Goal: Check status

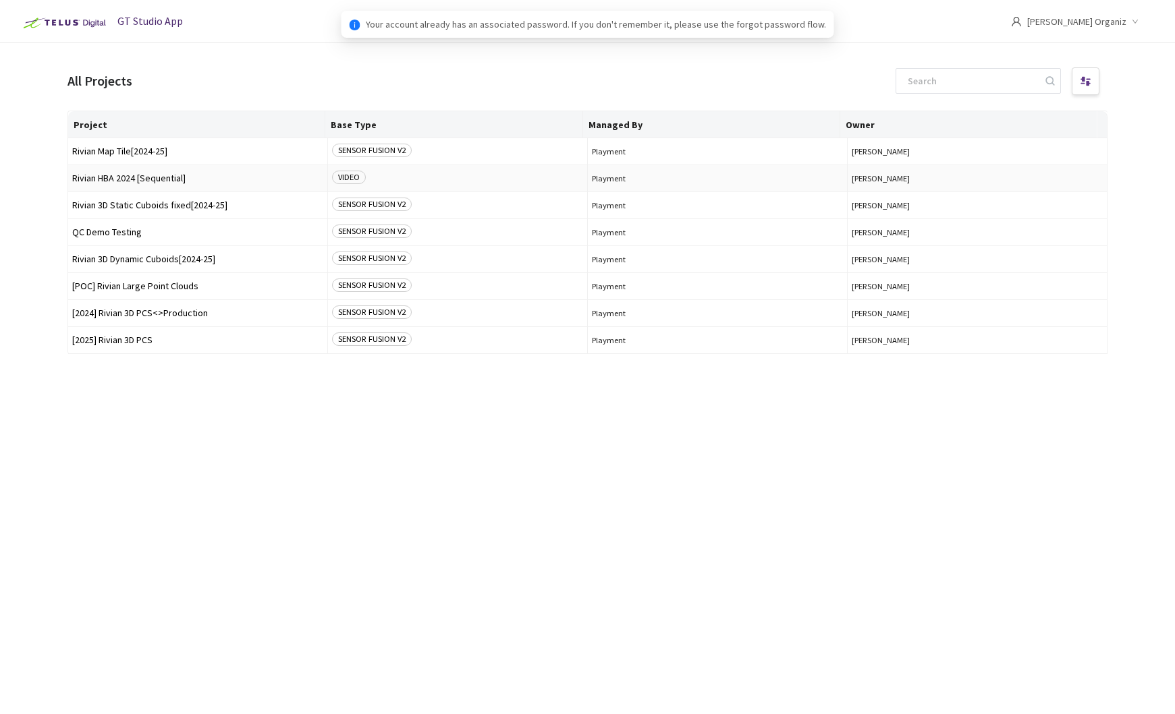
click at [125, 177] on span "Rivian HBA 2024 [Sequential]" at bounding box center [197, 178] width 251 height 10
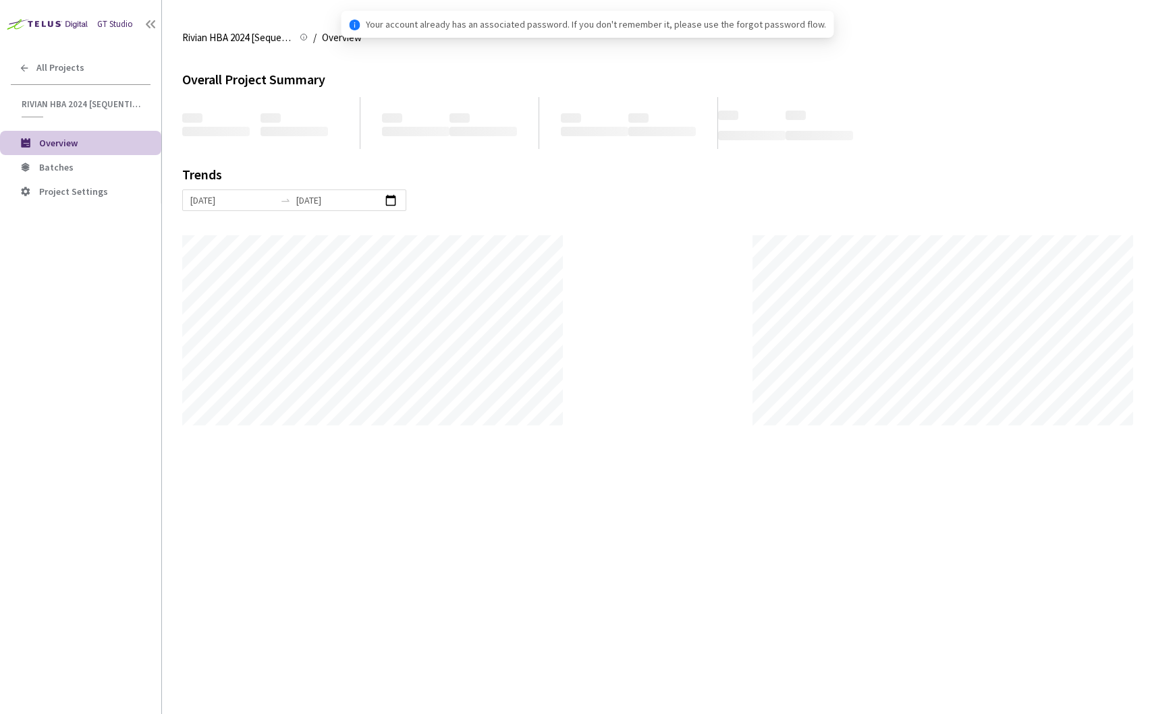
scroll to position [714, 1175]
click at [53, 170] on span "Batches" at bounding box center [56, 167] width 34 height 12
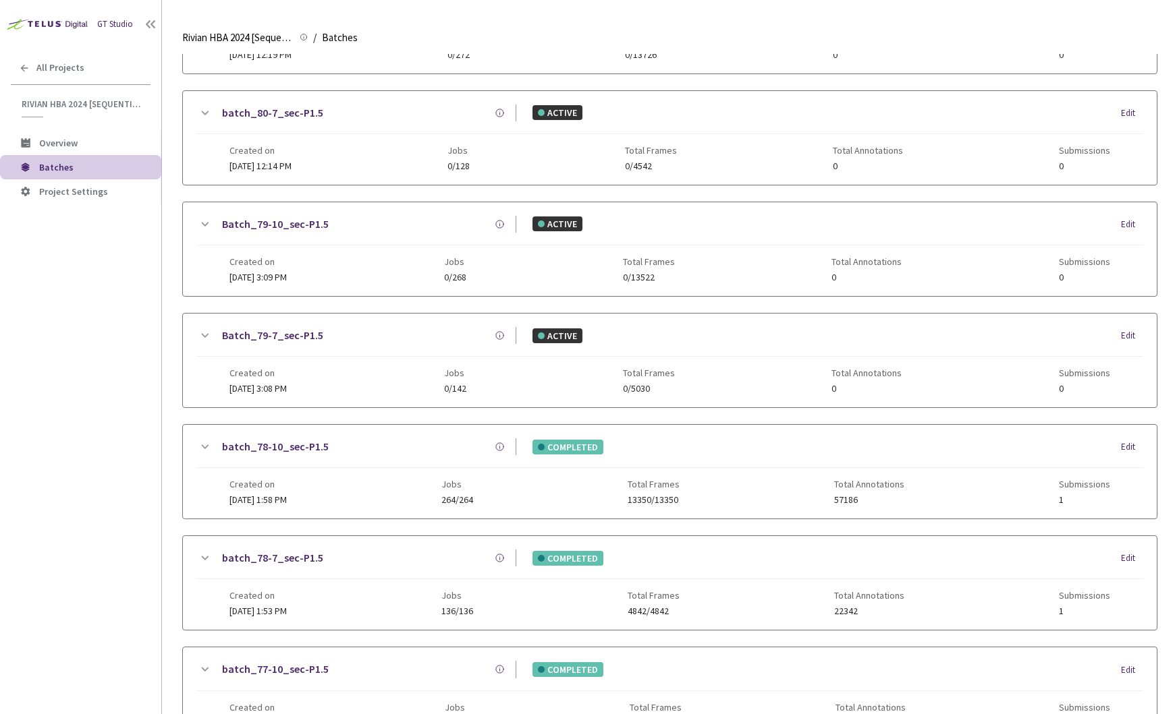
scroll to position [364, 0]
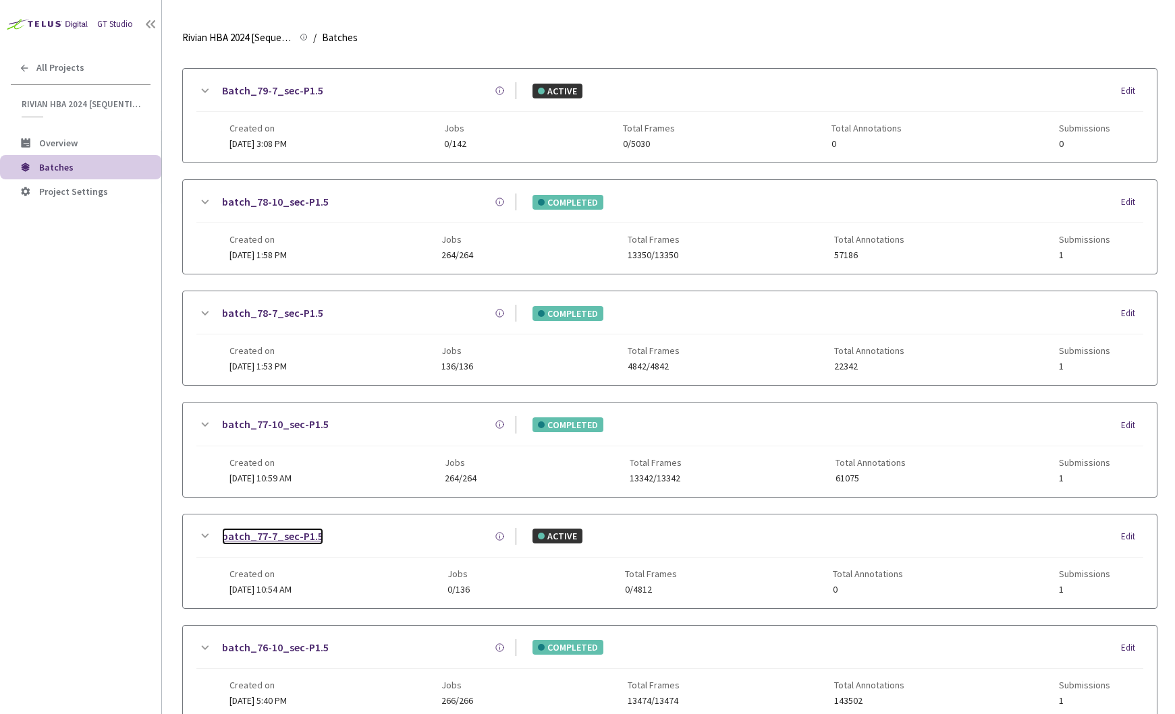
click at [285, 537] on link "batch_77-7_sec-P1.5" at bounding box center [272, 536] width 101 height 17
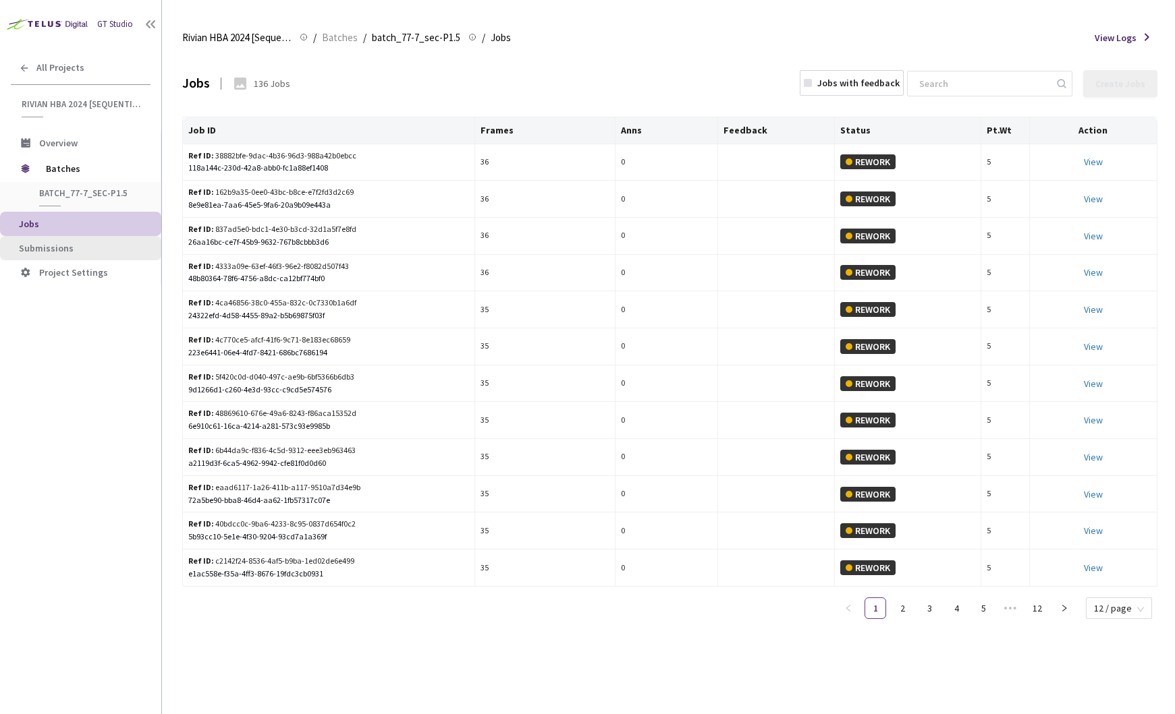
click at [65, 252] on span "Submissions" at bounding box center [46, 248] width 55 height 12
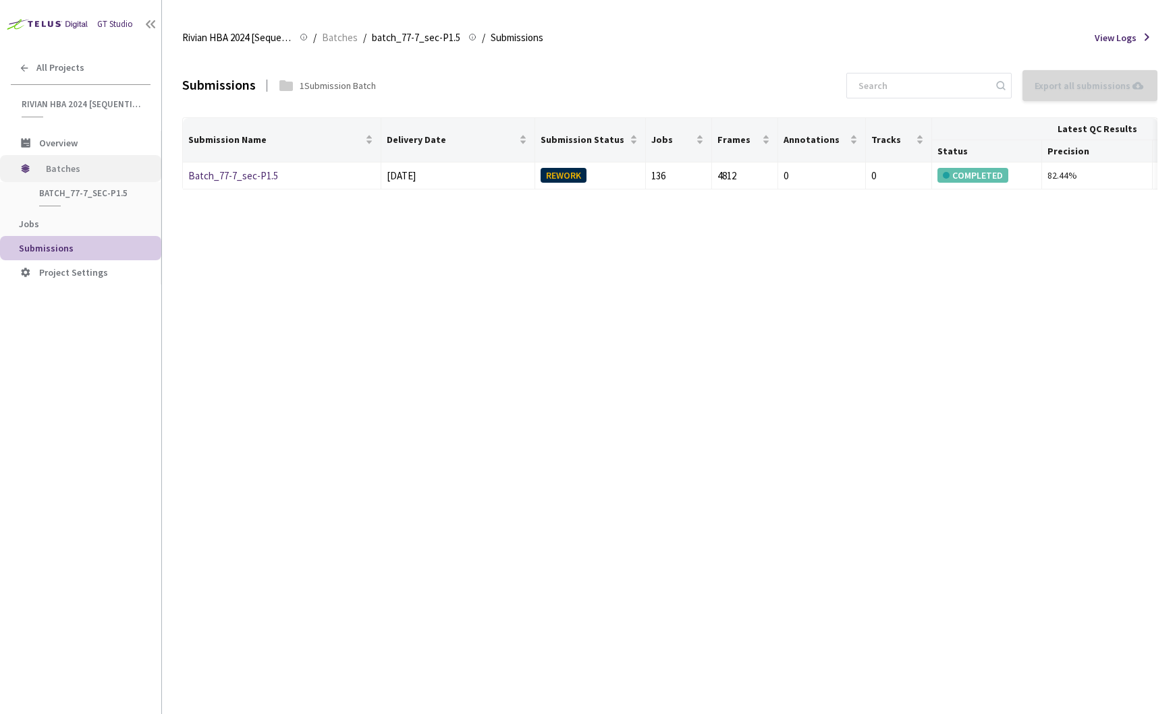
click at [81, 163] on span "Batches" at bounding box center [92, 168] width 92 height 27
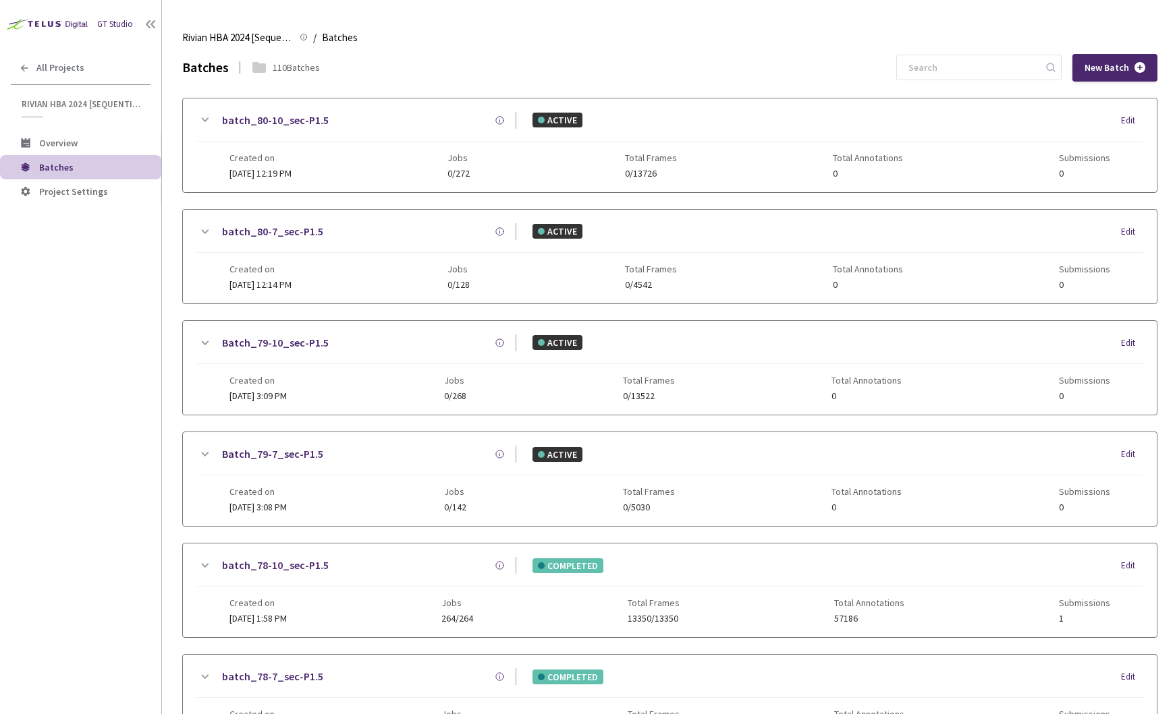
scroll to position [783, 0]
